Goal: Check status: Check status

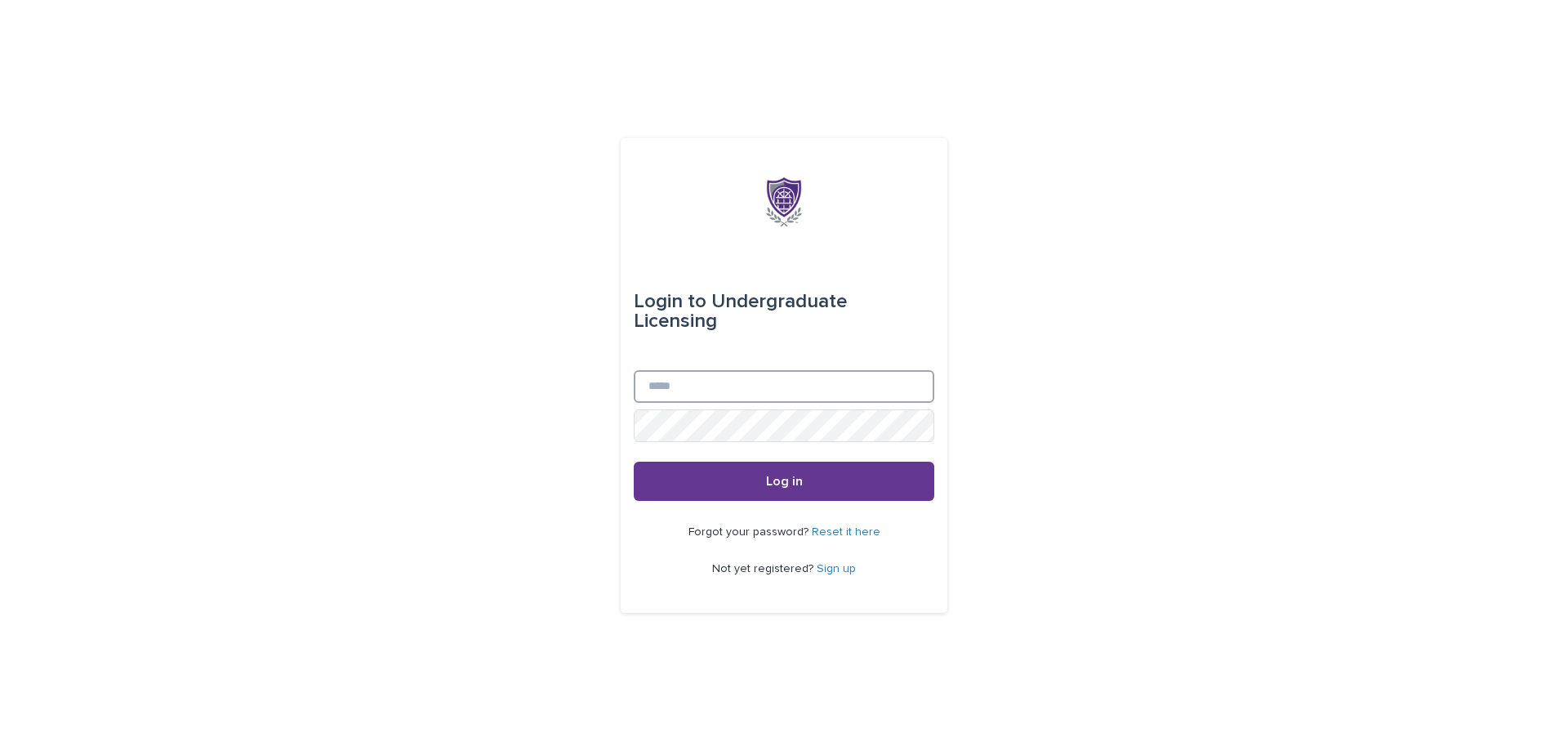
type input "**********"
click at [809, 482] on button "Log in" at bounding box center [784, 481] width 301 height 39
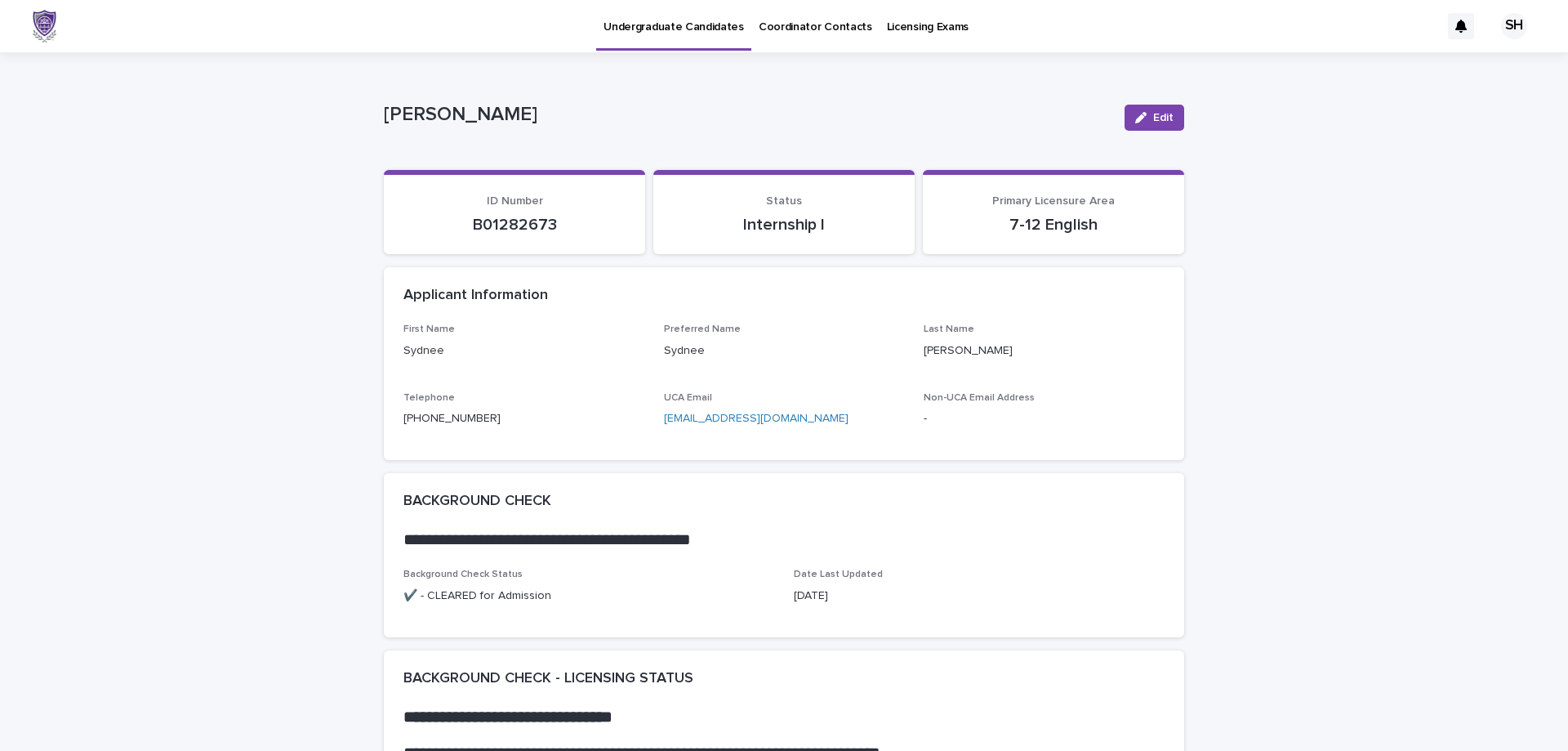
click at [905, 13] on p "Licensing Exams" at bounding box center [928, 17] width 81 height 34
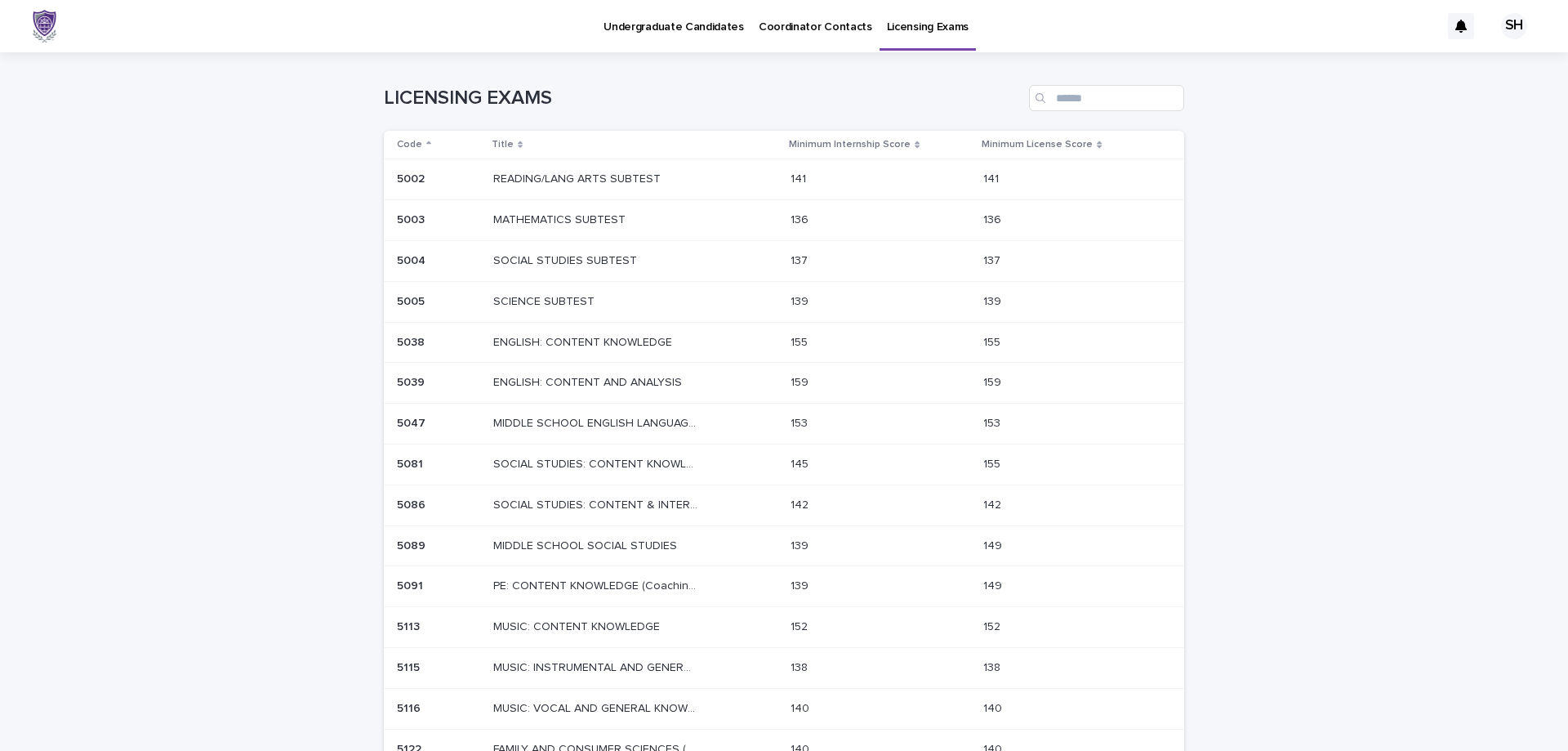
click at [663, 44] on link "Undergraduate Candidates" at bounding box center [674, 25] width 155 height 51
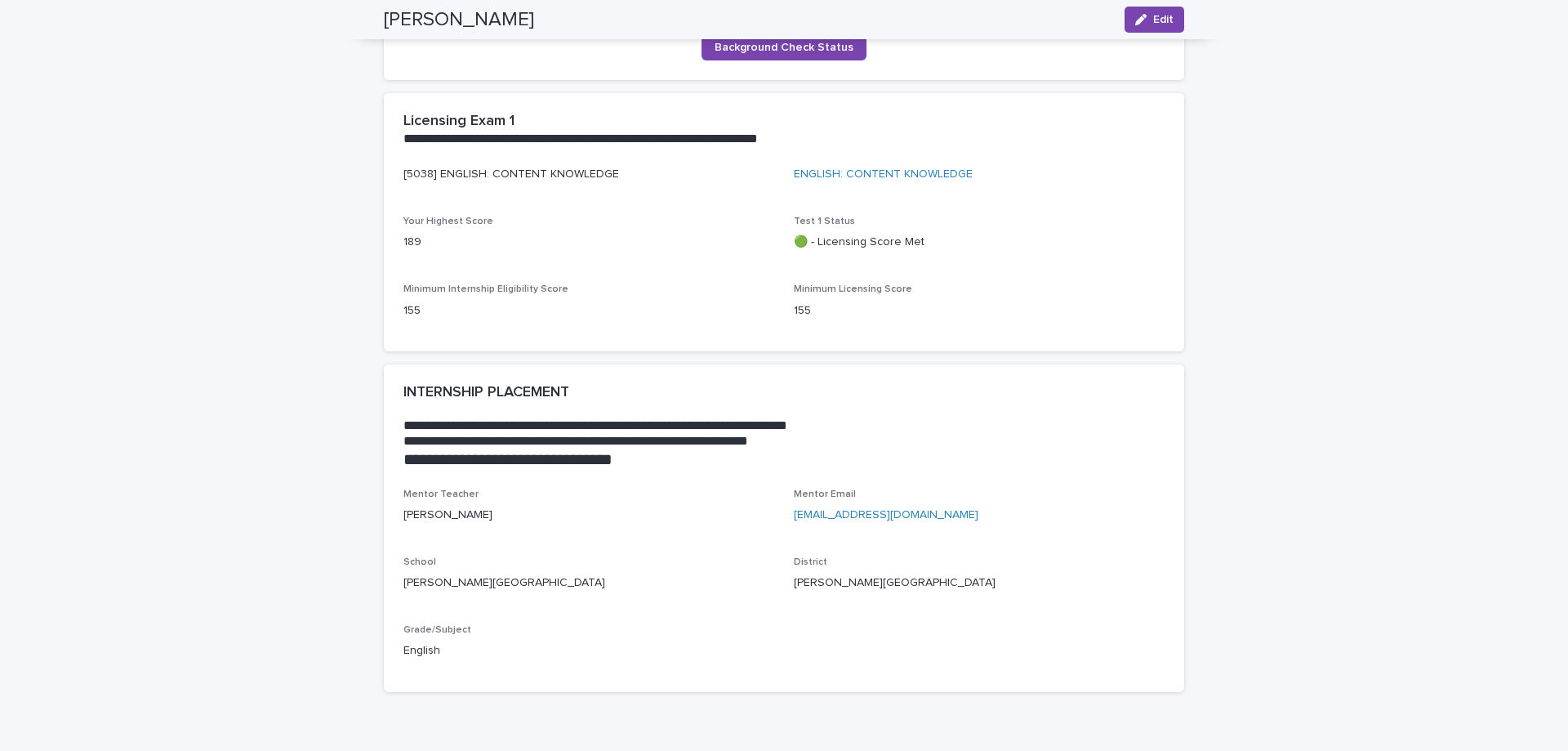
scroll to position [981, 0]
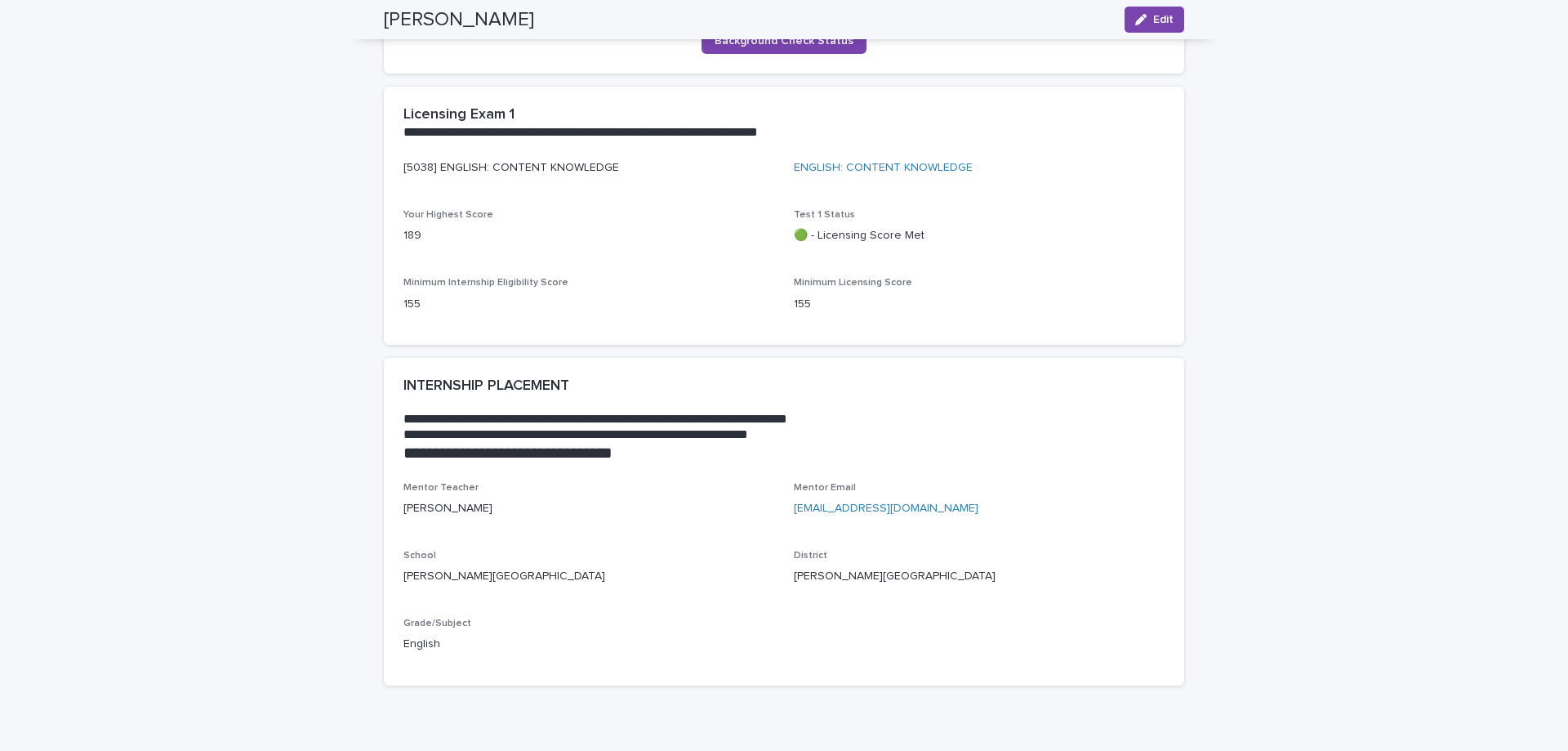
drag, startPoint x: 396, startPoint y: 231, endPoint x: 873, endPoint y: 221, distance: 477.1
click at [806, 217] on div "[5038] ENGLISH: CONTENT KNOWLEDGE ENGLISH: CONTENT KNOWLEDGE Your Highest Score…" at bounding box center [784, 251] width 800 height 185
click at [980, 249] on div "Test 1 Status 🟢 - Licensing Score Met" at bounding box center [979, 232] width 370 height 48
